Goal: Information Seeking & Learning: Learn about a topic

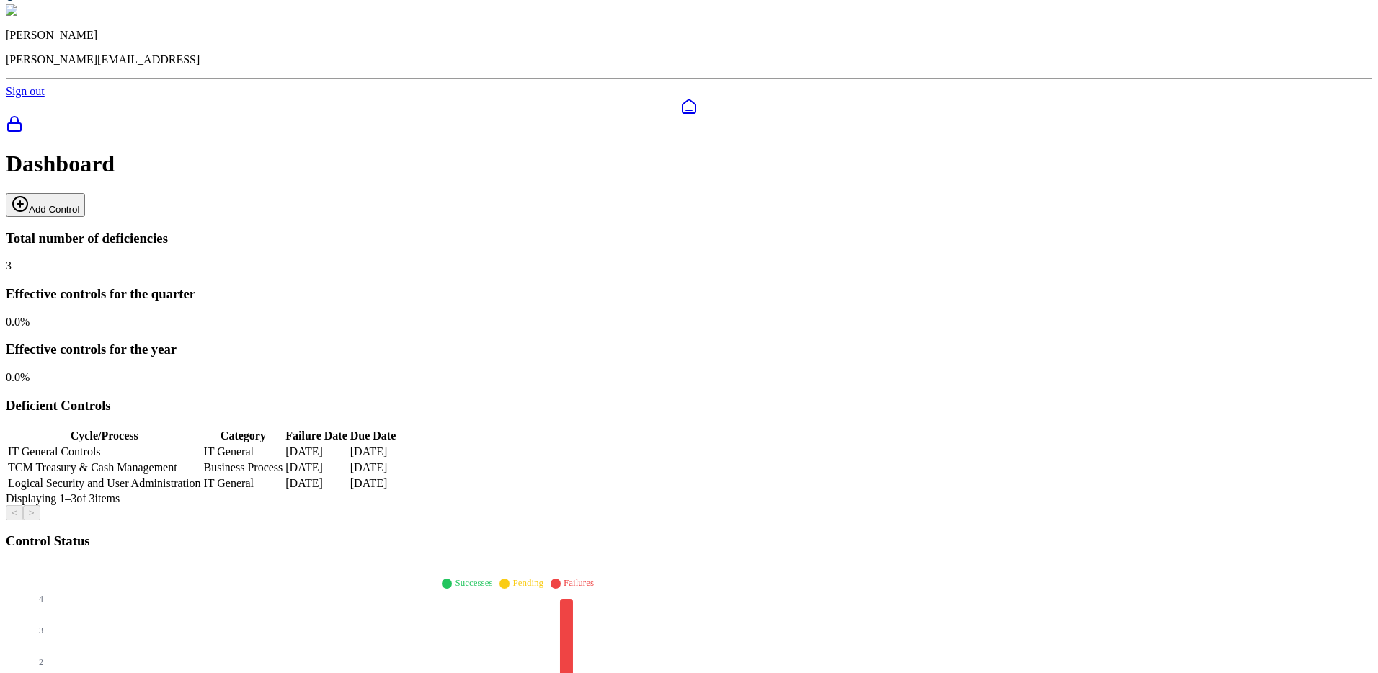
scroll to position [57, 0]
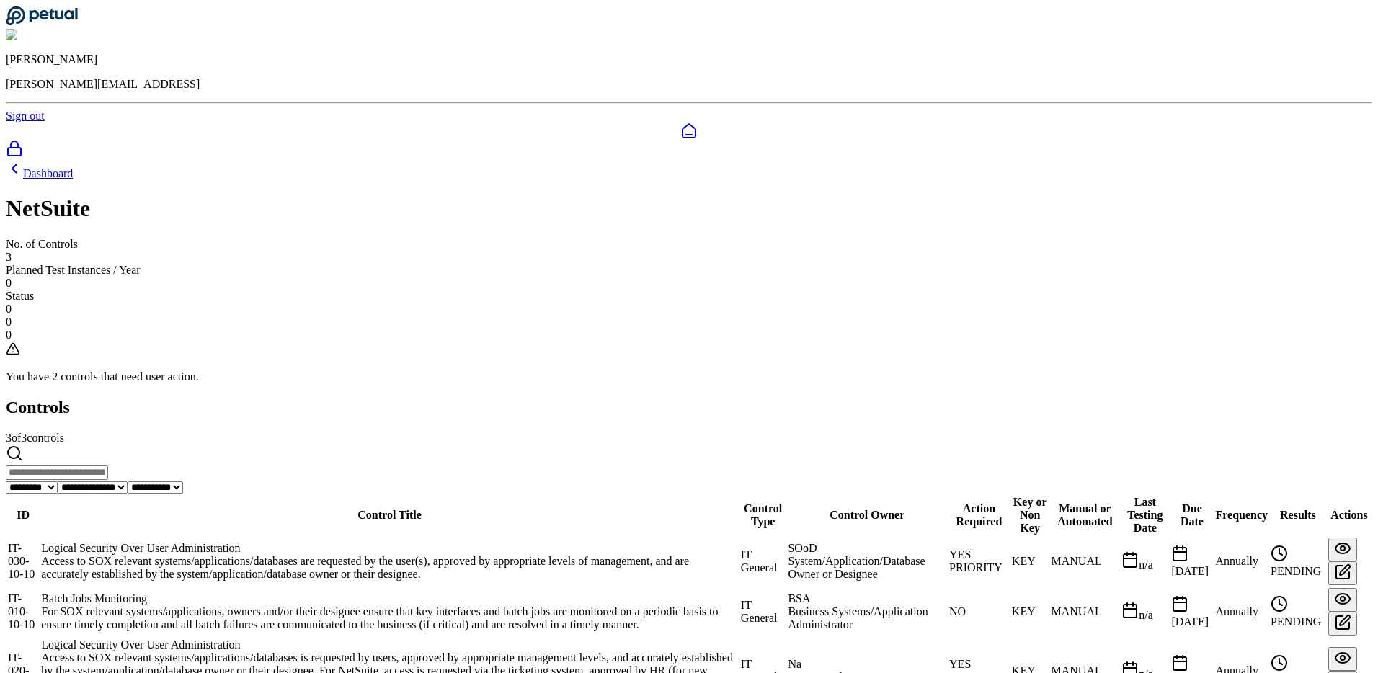
click at [444, 652] on div "Access to SOX relevant systems/applications/databases is requested by users, ap…" at bounding box center [389, 678] width 697 height 52
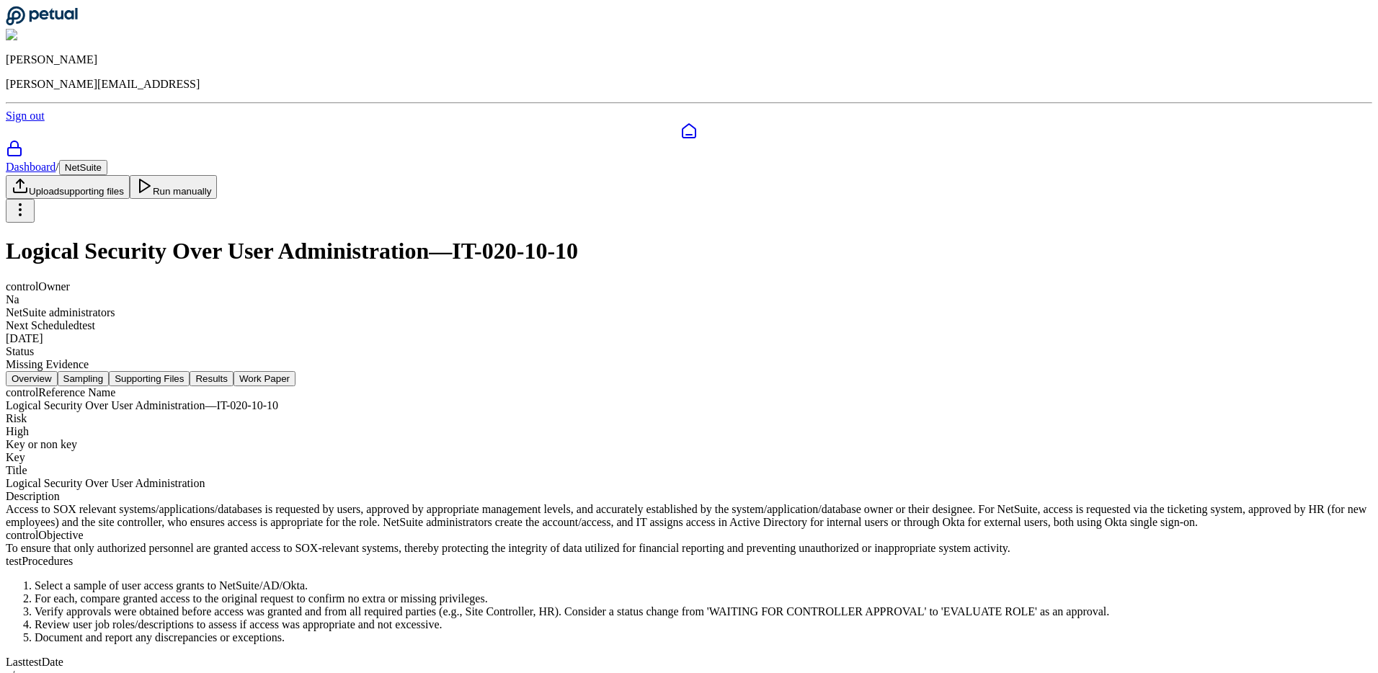
click at [426, 371] on nav "Overview Sampling Supporting Files Results Work Paper" at bounding box center [689, 378] width 1367 height 15
click at [110, 371] on button "Sampling" at bounding box center [84, 378] width 52 height 15
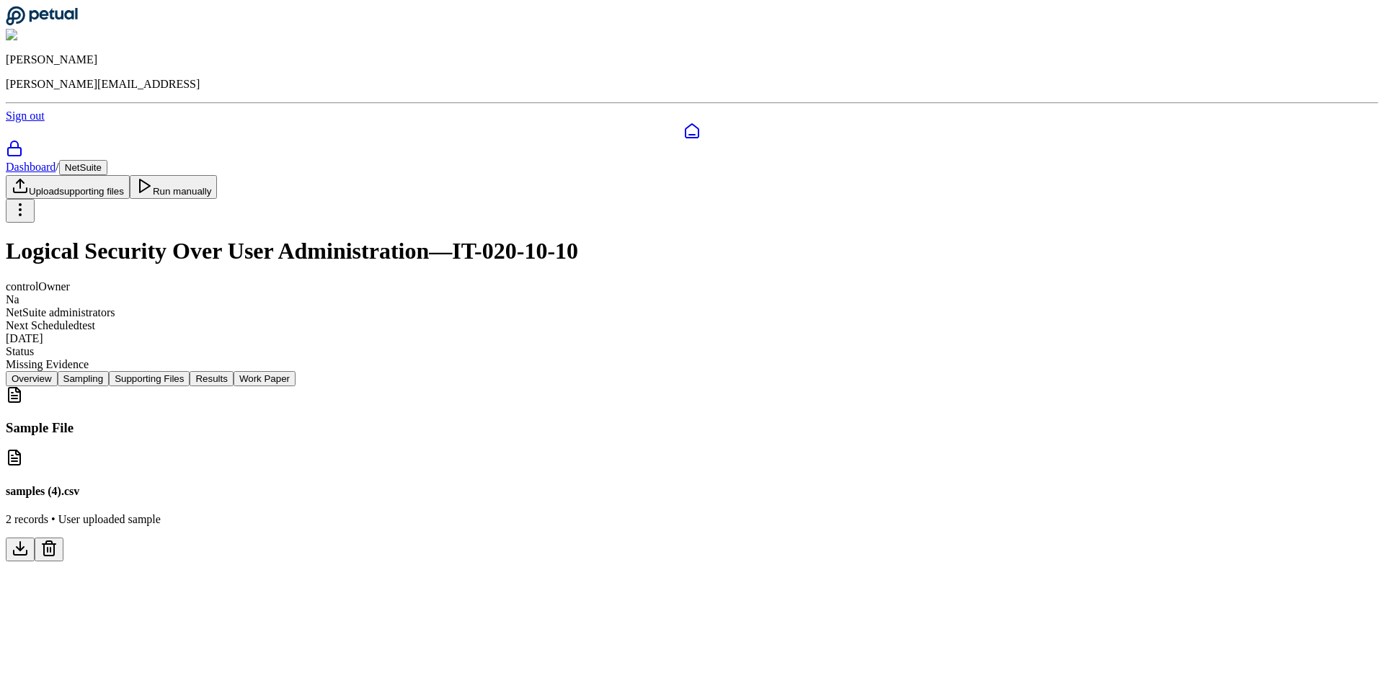
click at [190, 371] on button "Supporting Files" at bounding box center [149, 378] width 81 height 15
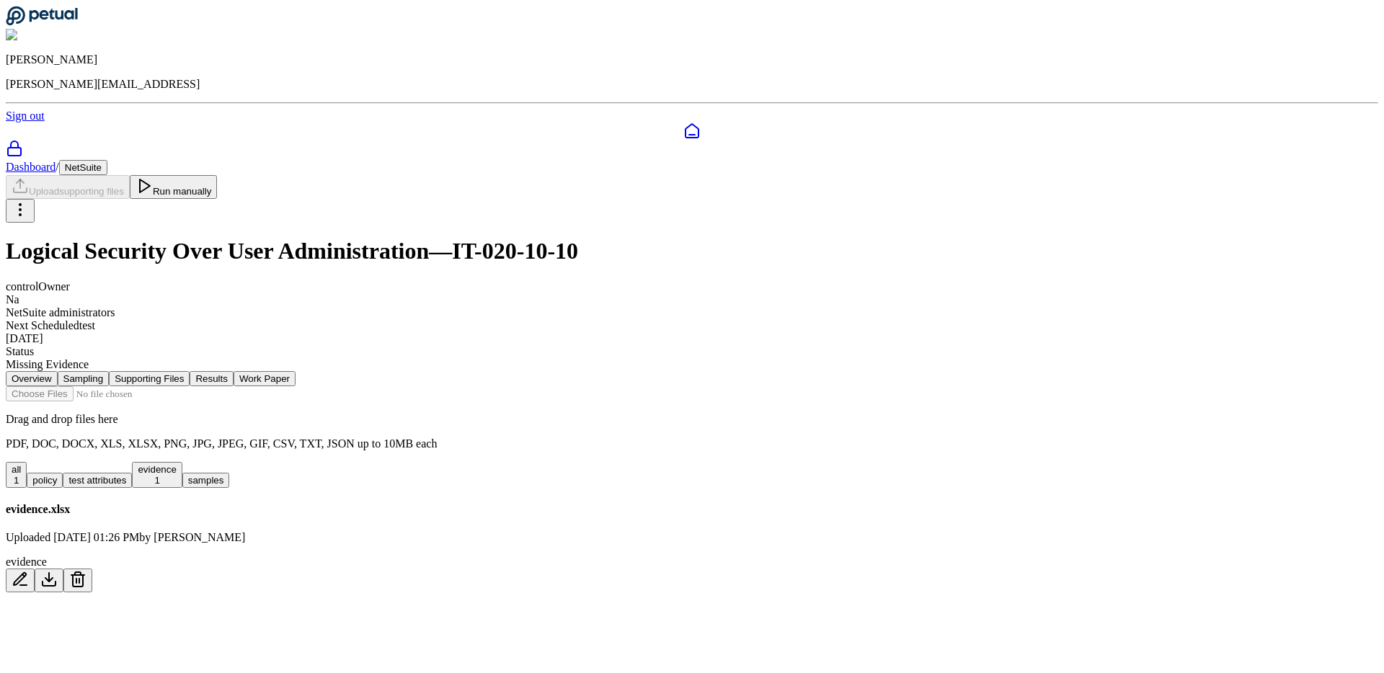
click at [218, 175] on button "Run manually" at bounding box center [174, 187] width 88 height 24
click at [235, 371] on div "Overview Sampling Supporting Files Results Work Paper Drag and drop files here …" at bounding box center [692, 482] width 1372 height 222
click at [182, 462] on button "evidence 1" at bounding box center [157, 475] width 50 height 26
click at [233, 371] on button "Results" at bounding box center [211, 378] width 43 height 15
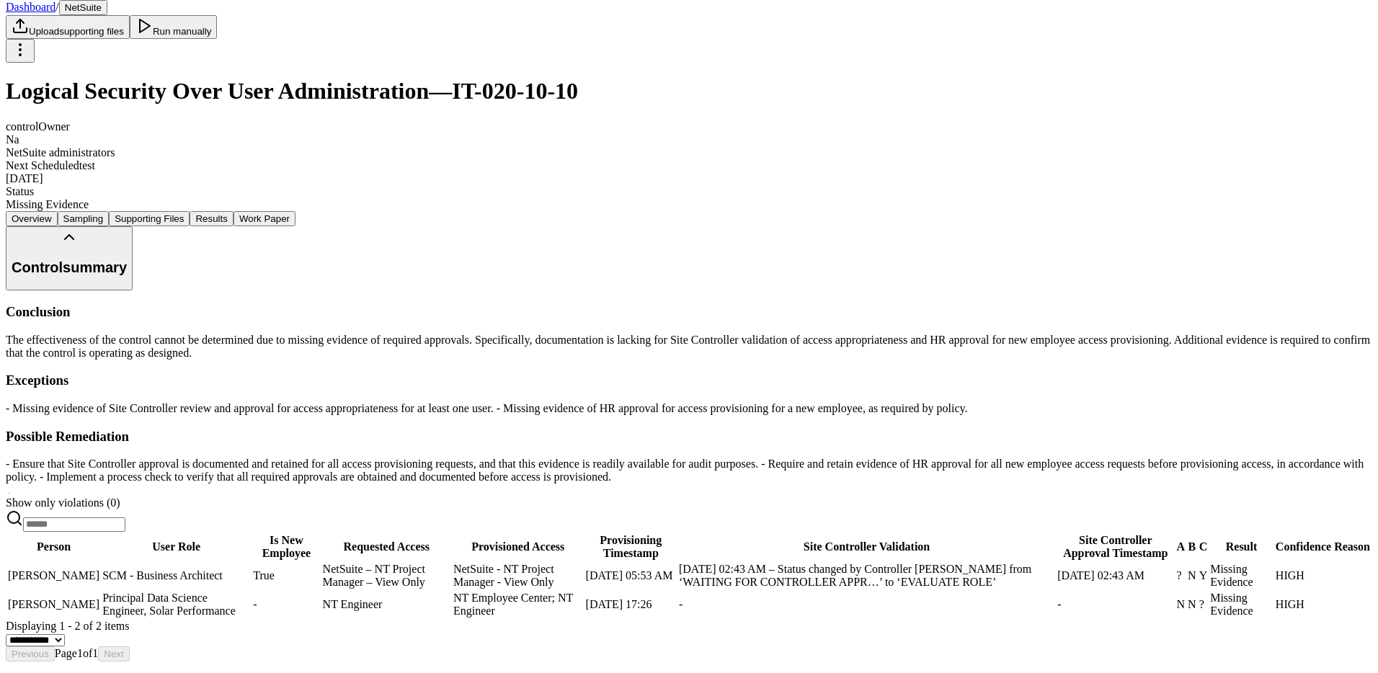
scroll to position [0, 1632]
click at [1057, 562] on td "[DATE] 02:43 AM" at bounding box center [1115, 575] width 117 height 27
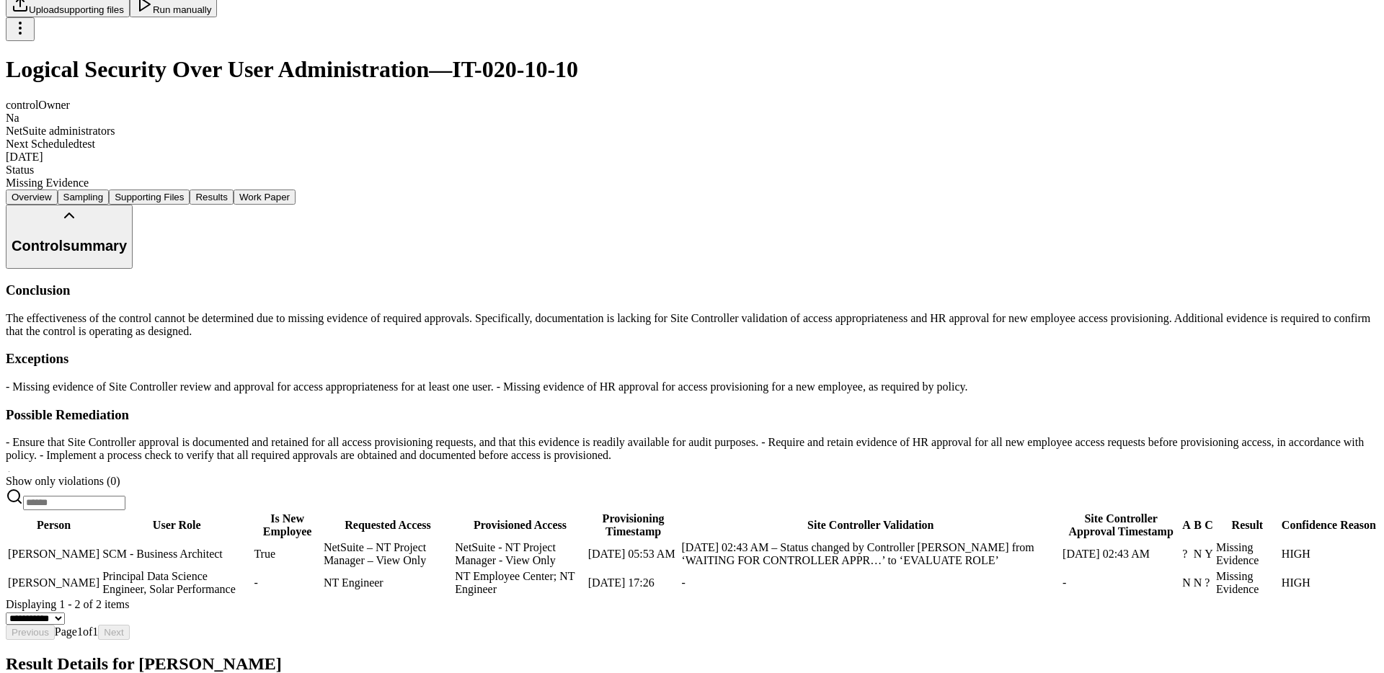
click at [1351, 654] on div "Result Details for [PERSON_NAME]" at bounding box center [692, 683] width 1372 height 58
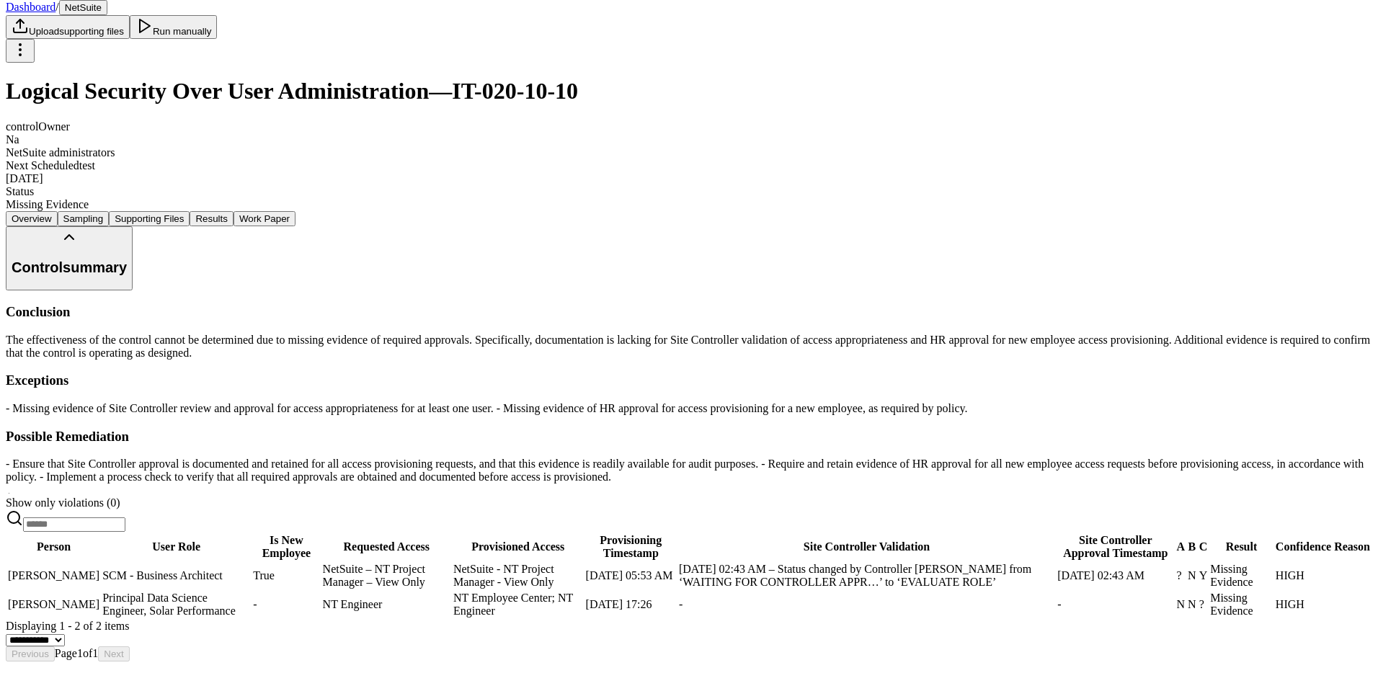
scroll to position [182, 0]
click at [1199, 591] on td "?" at bounding box center [1204, 604] width 10 height 27
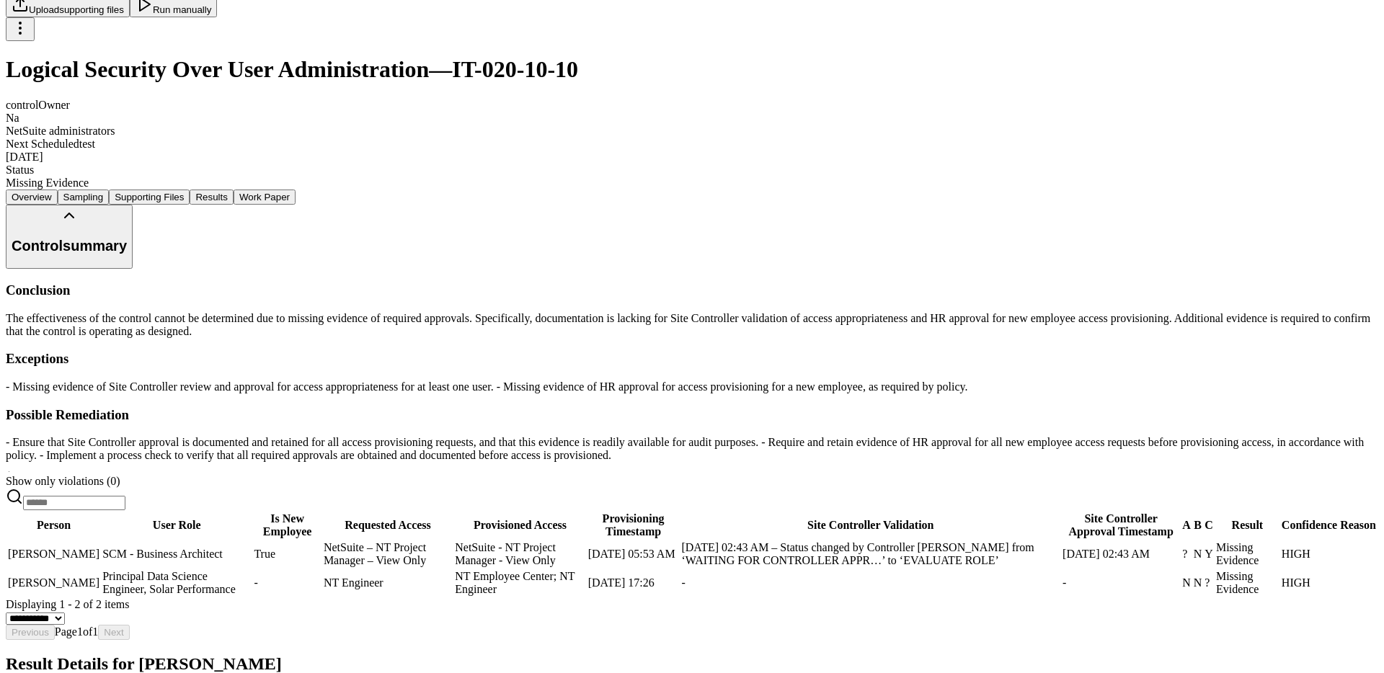
drag, startPoint x: 695, startPoint y: 372, endPoint x: 641, endPoint y: 337, distance: 64.2
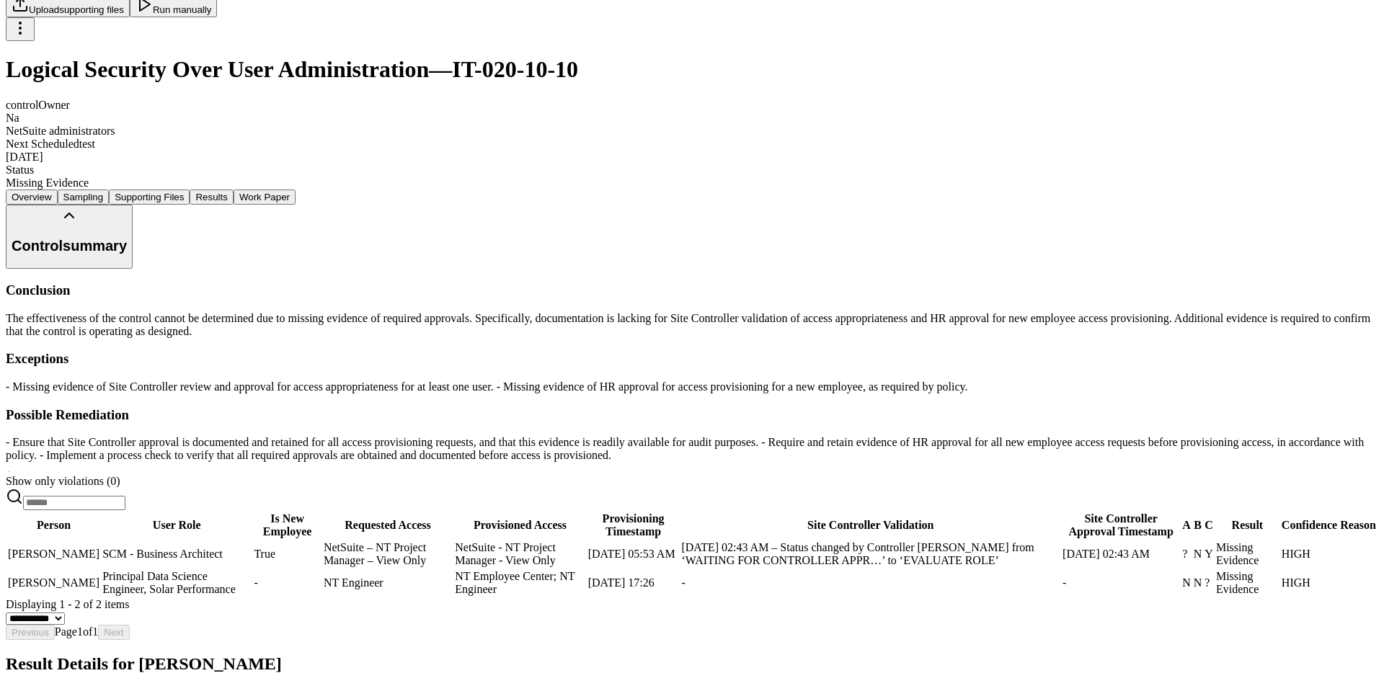
drag, startPoint x: 61, startPoint y: 125, endPoint x: 61, endPoint y: 134, distance: 9.4
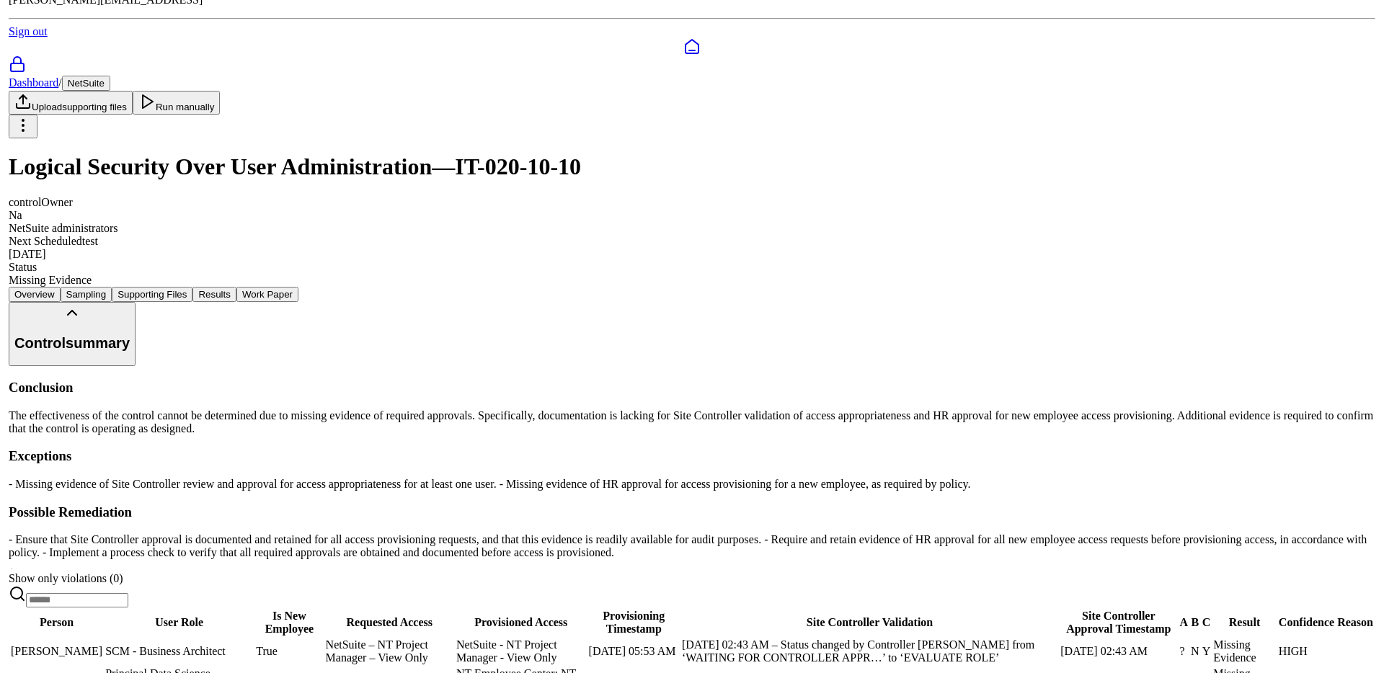
scroll to position [0, 0]
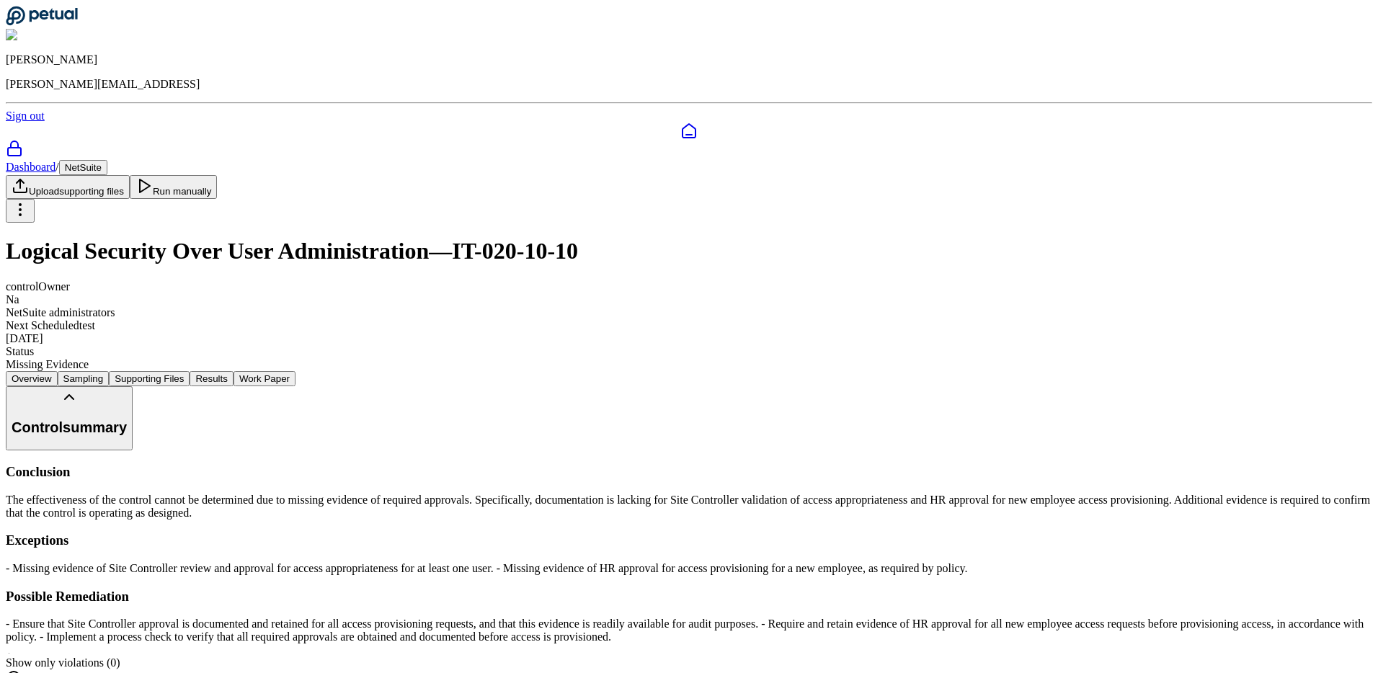
click at [296, 371] on button "Work Paper" at bounding box center [265, 378] width 62 height 15
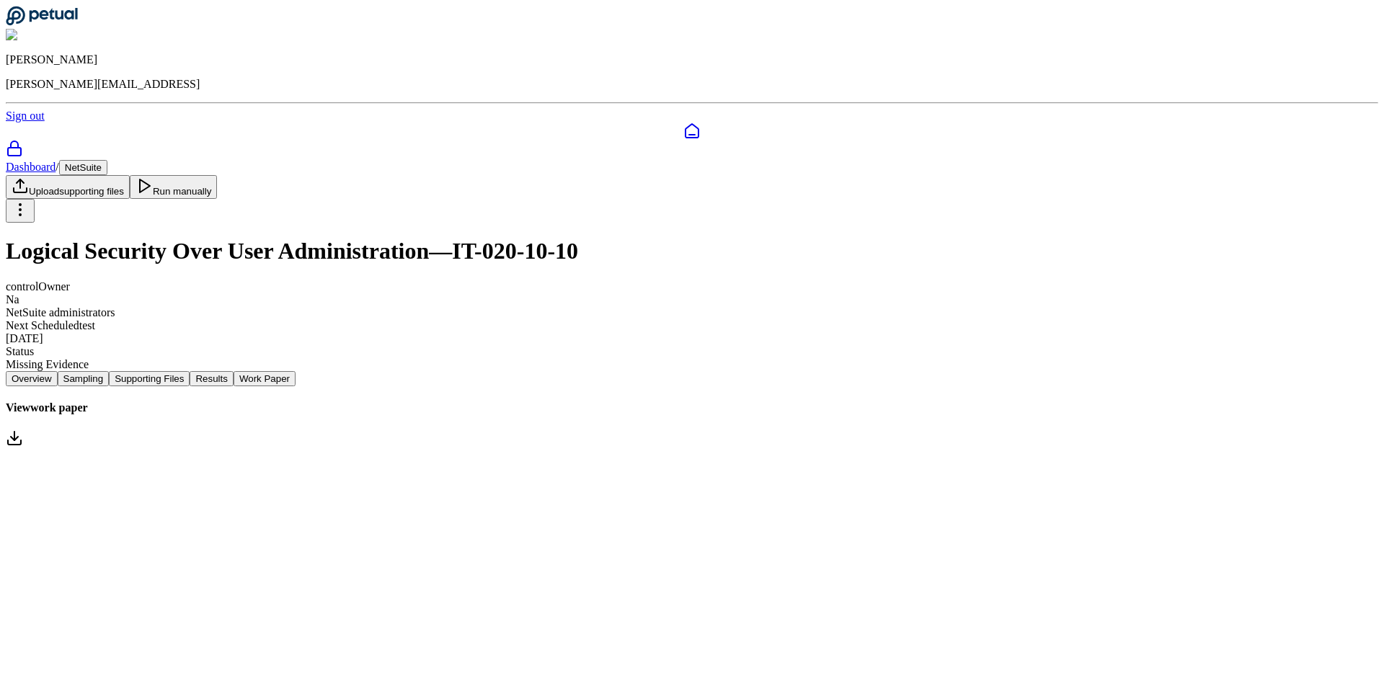
click at [703, 401] on link "View work paper" at bounding box center [692, 425] width 1372 height 48
